Goal: Subscribe to service/newsletter

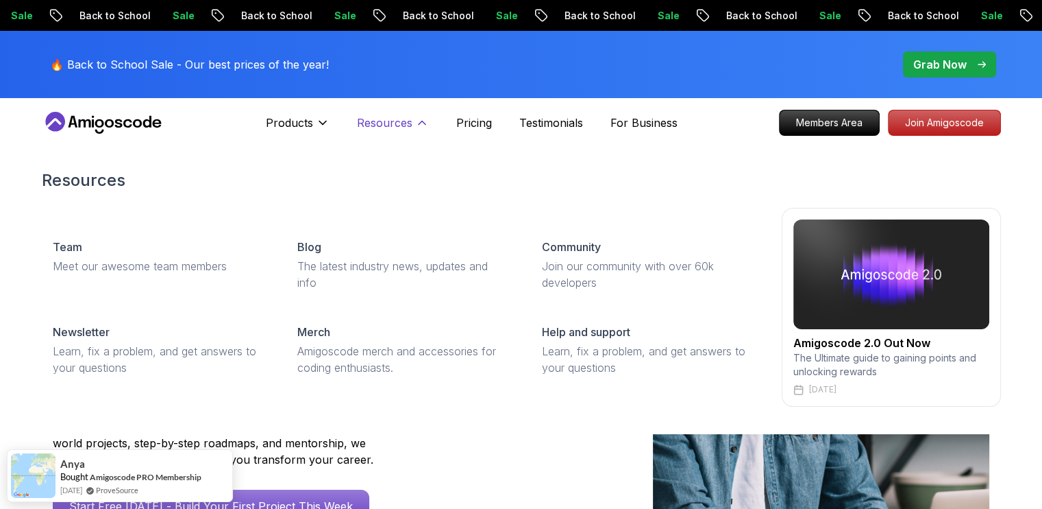
click at [395, 119] on p "Resources" at bounding box center [385, 122] width 56 height 16
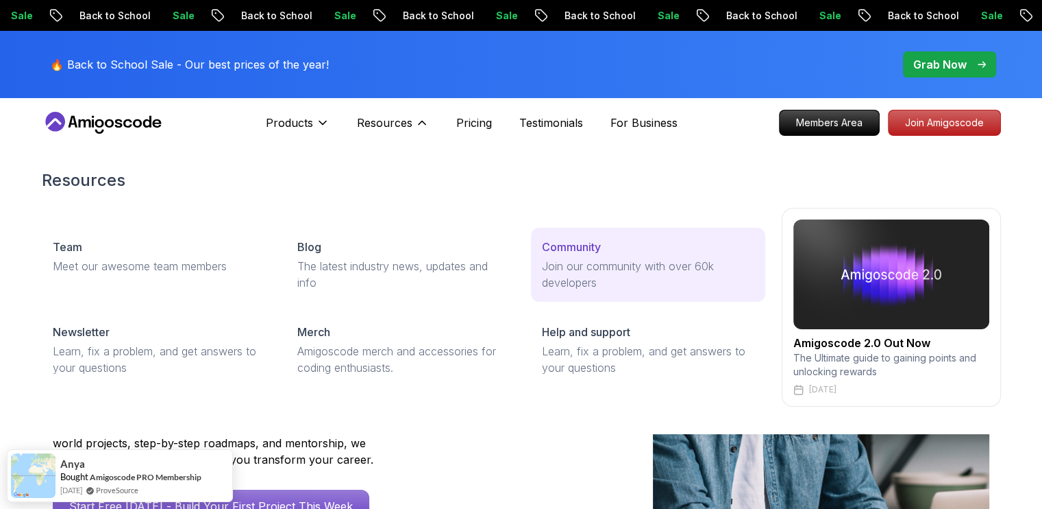
click at [622, 280] on p "Join our community with over 60k developers" at bounding box center [648, 274] width 212 height 33
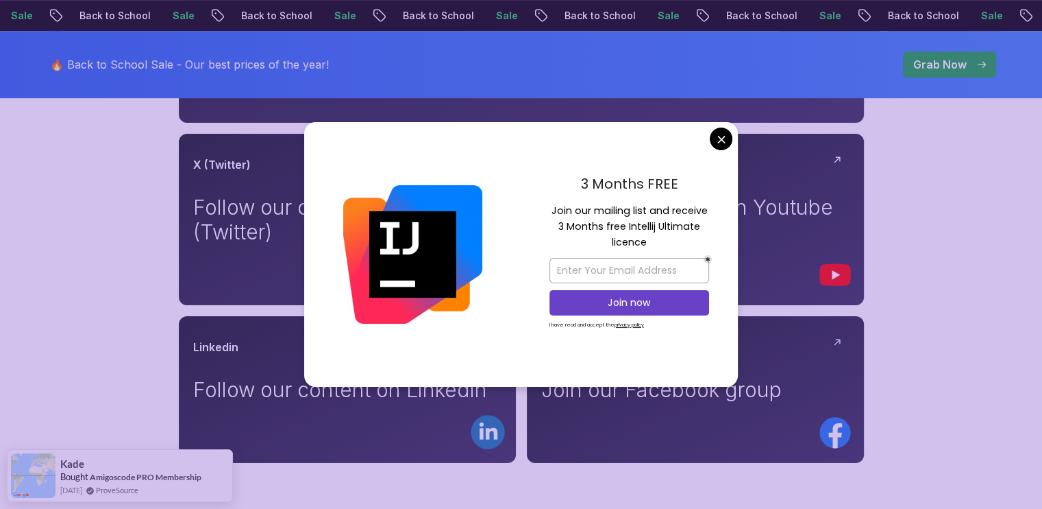
scroll to position [754, 0]
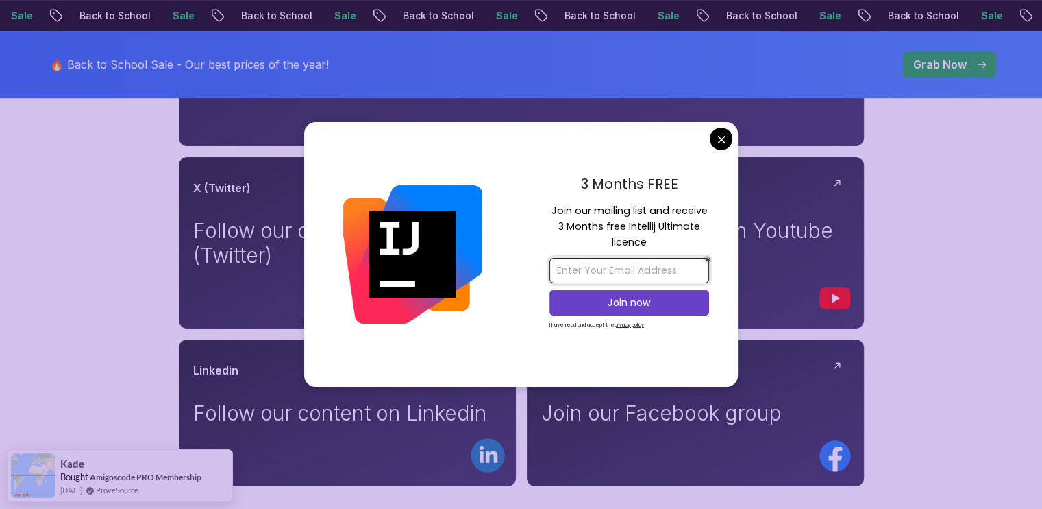
click at [615, 267] on input "email" at bounding box center [630, 270] width 160 height 25
type input "giorgimsxrikadze@gmail.com"
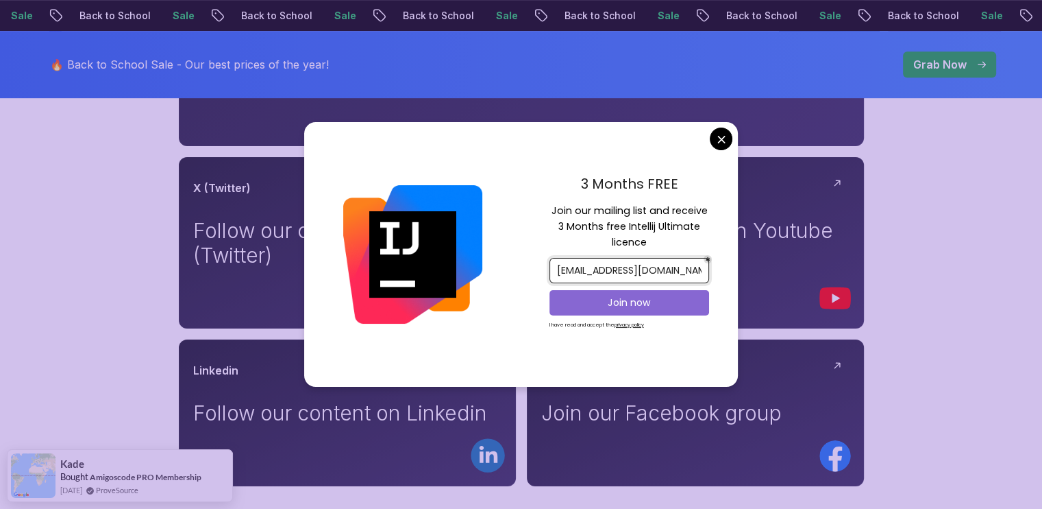
click at [636, 306] on p "Join now" at bounding box center [630, 302] width 130 height 14
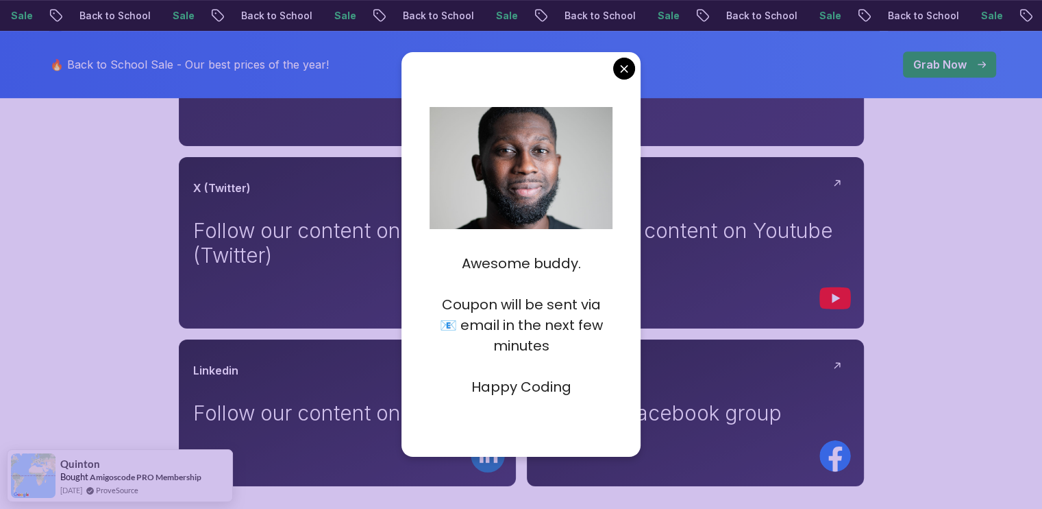
click at [632, 56] on div "Awesome buddy. Coupon will be sent via 📧 email in the next few minutes Happy Co…" at bounding box center [522, 254] width 240 height 404
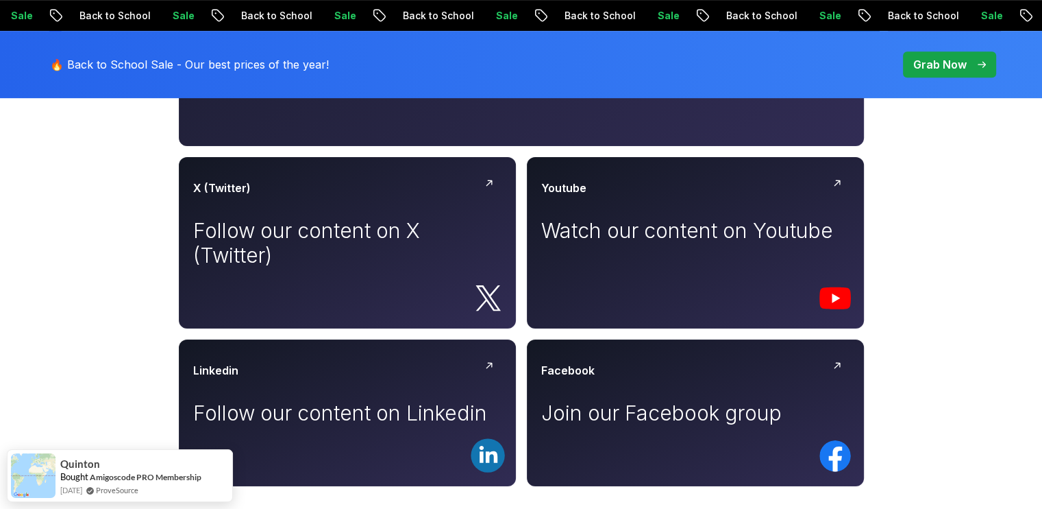
click at [622, 77] on body "Sale Back to School Sale Back to School Sale Back to School Sale Back to School…" at bounding box center [521, 233] width 1042 height 1974
